Goal: Browse casually

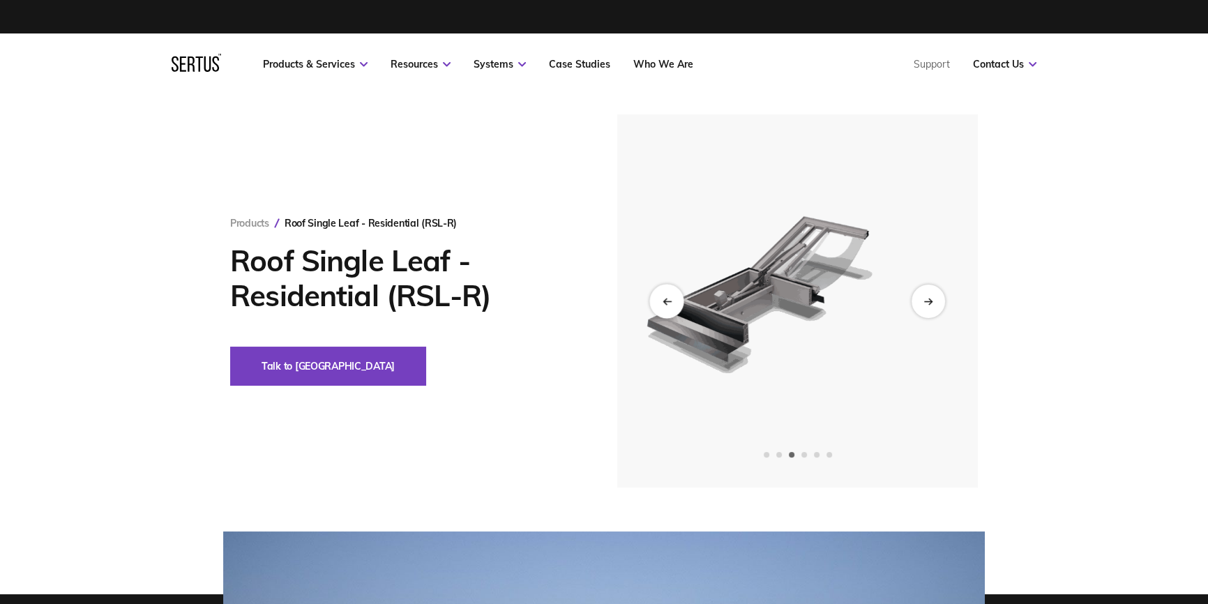
click at [662, 297] on icon "Previous slide" at bounding box center [666, 301] width 9 height 8
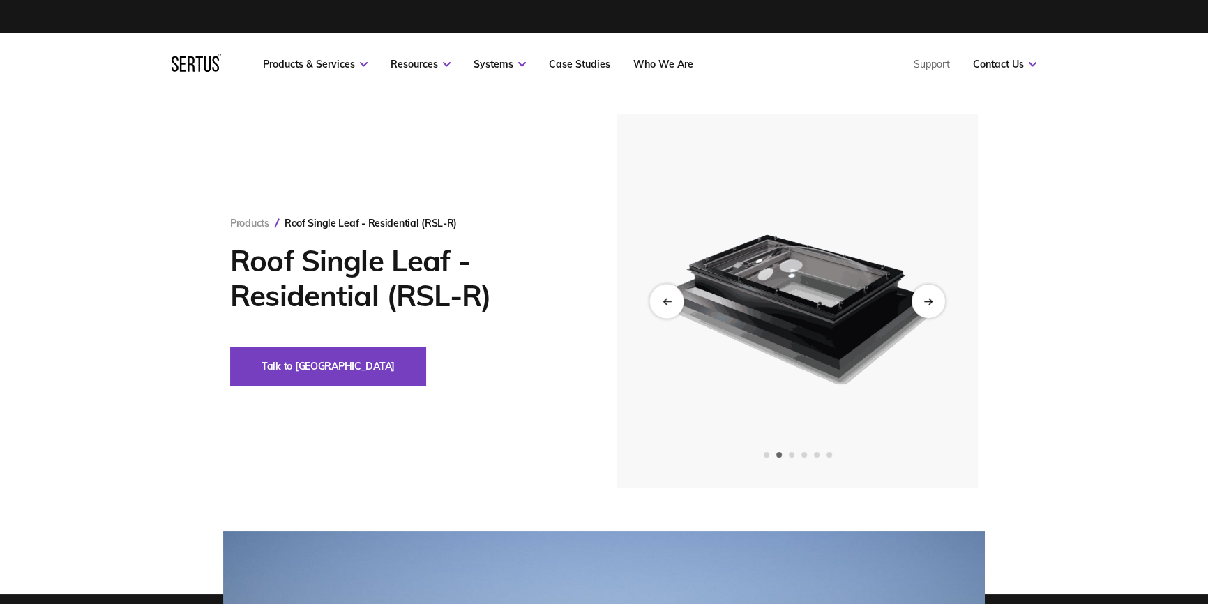
click at [667, 301] on icon "Previous slide" at bounding box center [667, 301] width 8 height 0
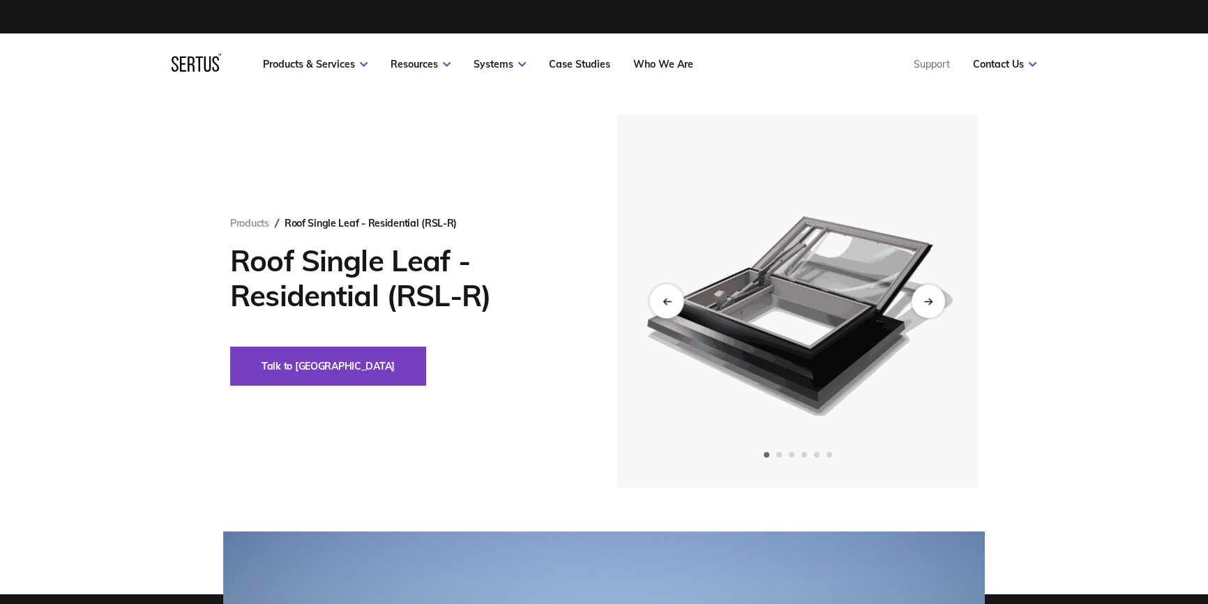
click at [667, 301] on icon "Previous slide" at bounding box center [667, 301] width 8 height 0
click at [913, 293] on div "Next slide" at bounding box center [928, 301] width 33 height 33
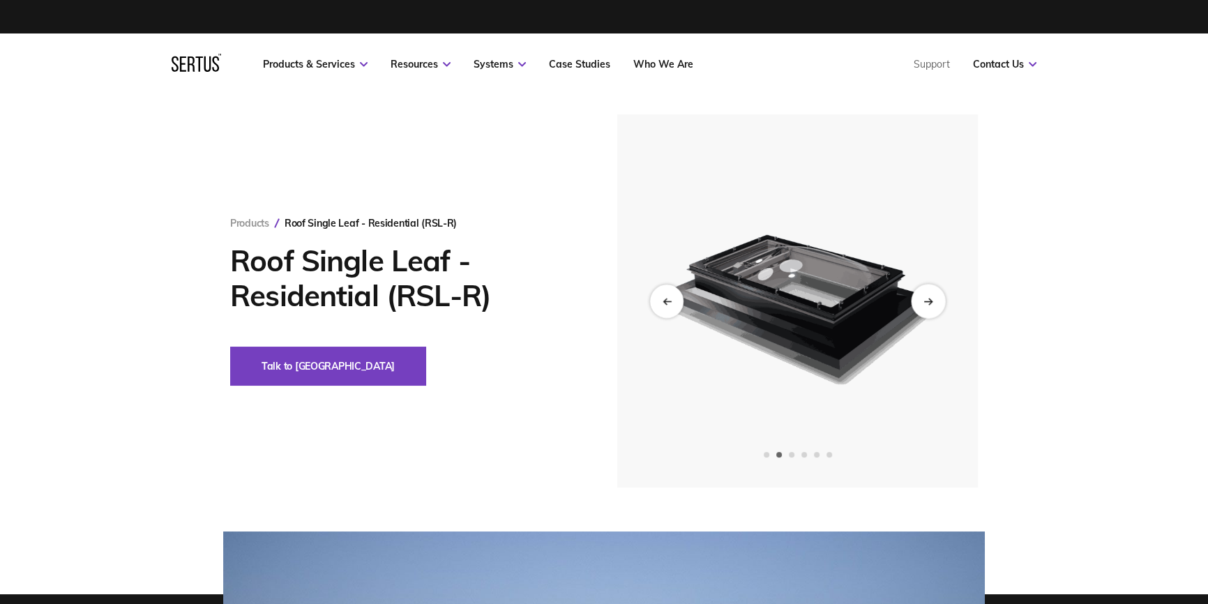
click at [917, 298] on div "Next slide" at bounding box center [928, 301] width 34 height 34
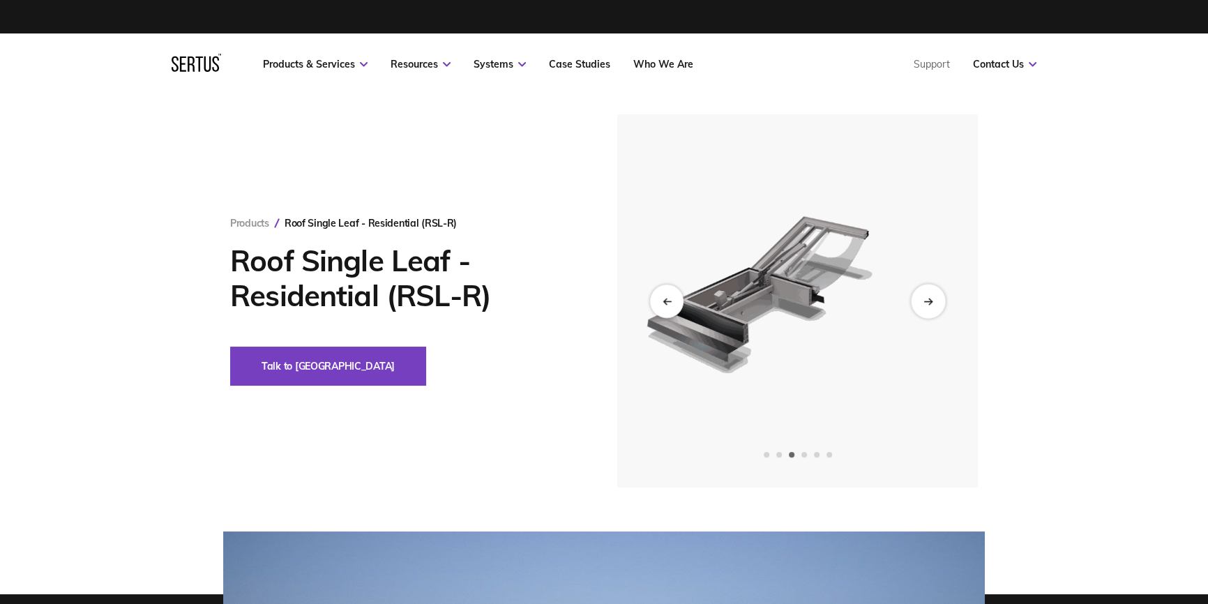
click at [917, 298] on div "Next slide" at bounding box center [928, 301] width 34 height 34
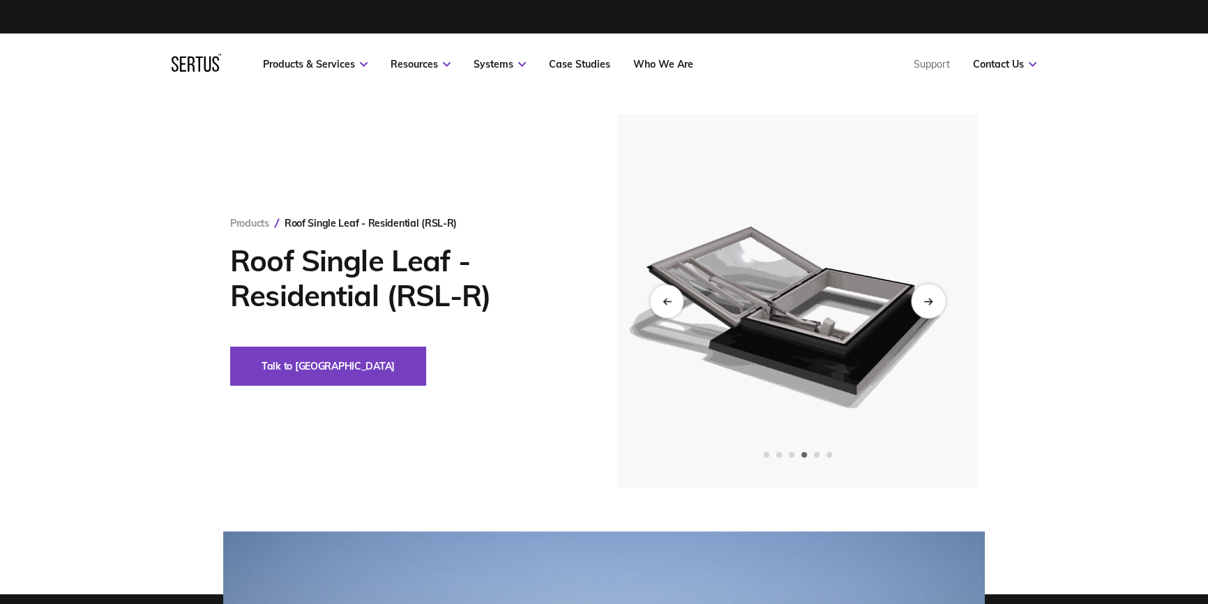
click at [917, 298] on div "Next slide" at bounding box center [928, 301] width 34 height 34
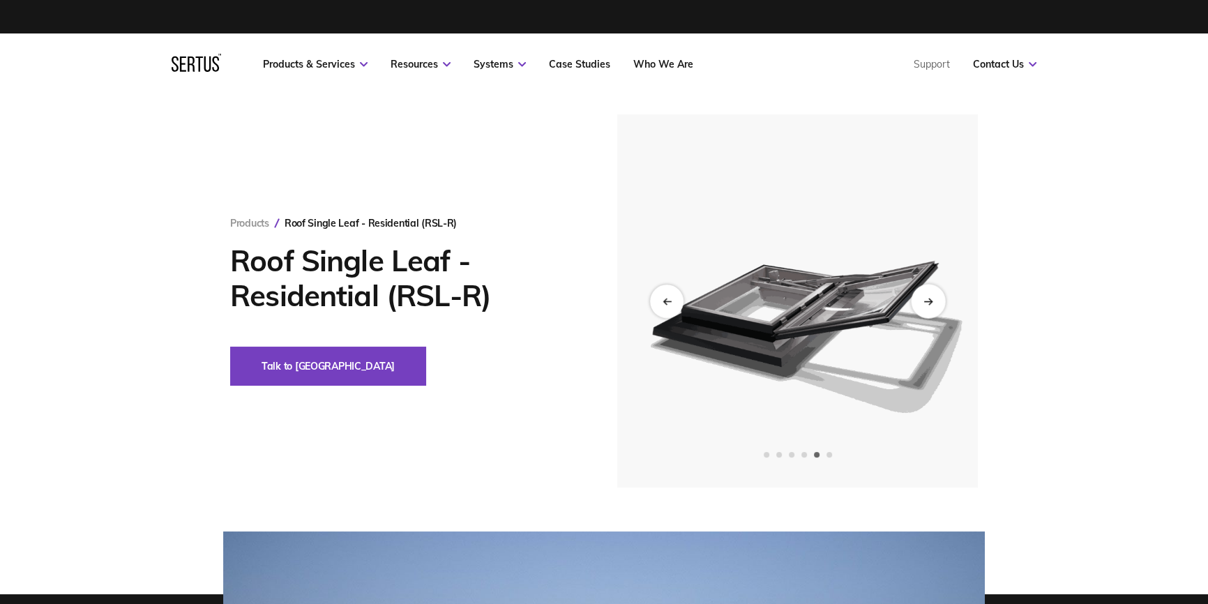
click at [917, 298] on div "Next slide" at bounding box center [928, 301] width 34 height 34
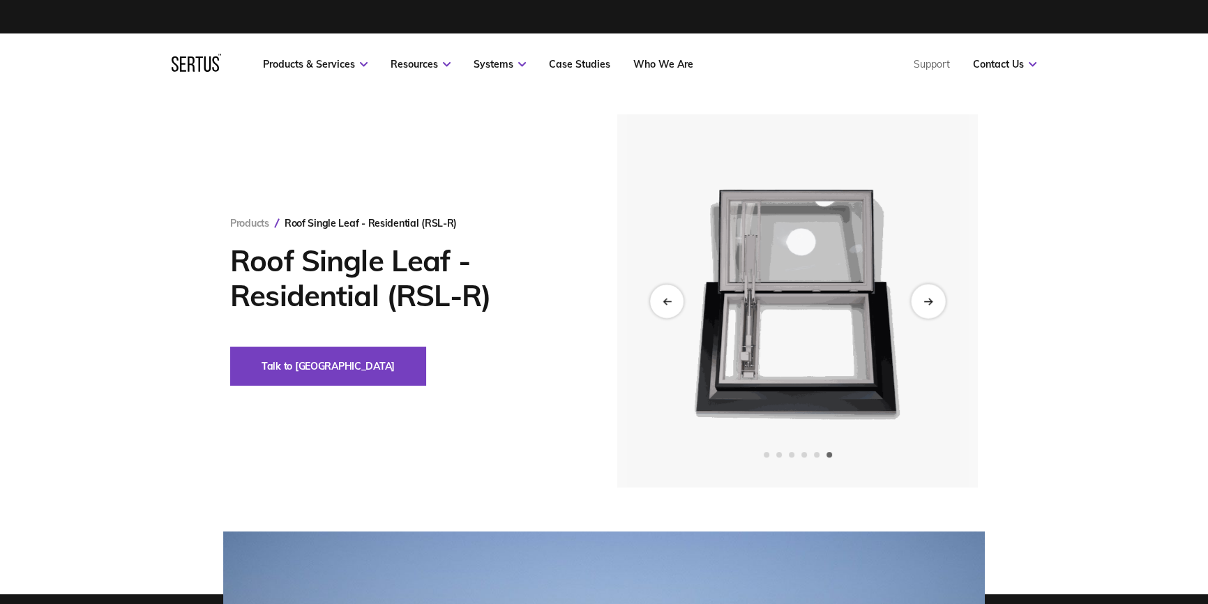
click at [917, 298] on div "Next slide" at bounding box center [928, 301] width 34 height 34
